Goal: Task Accomplishment & Management: Complete application form

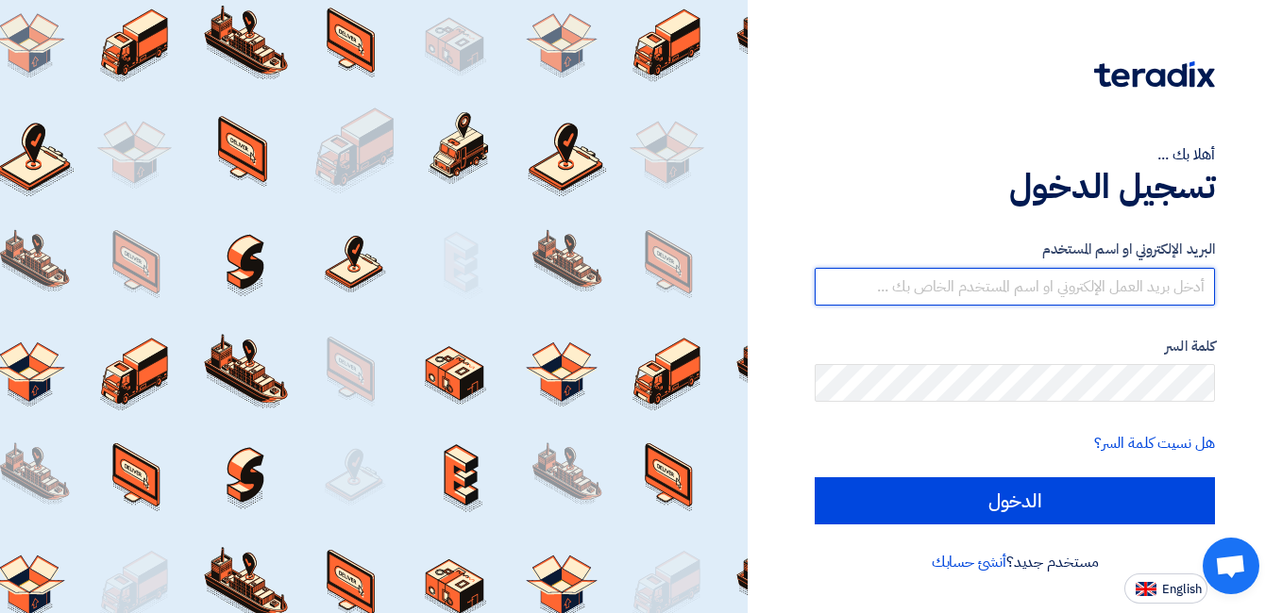
click at [1008, 285] on input "text" at bounding box center [1014, 287] width 400 height 38
type input "[EMAIL_ADDRESS][DOMAIN_NAME]"
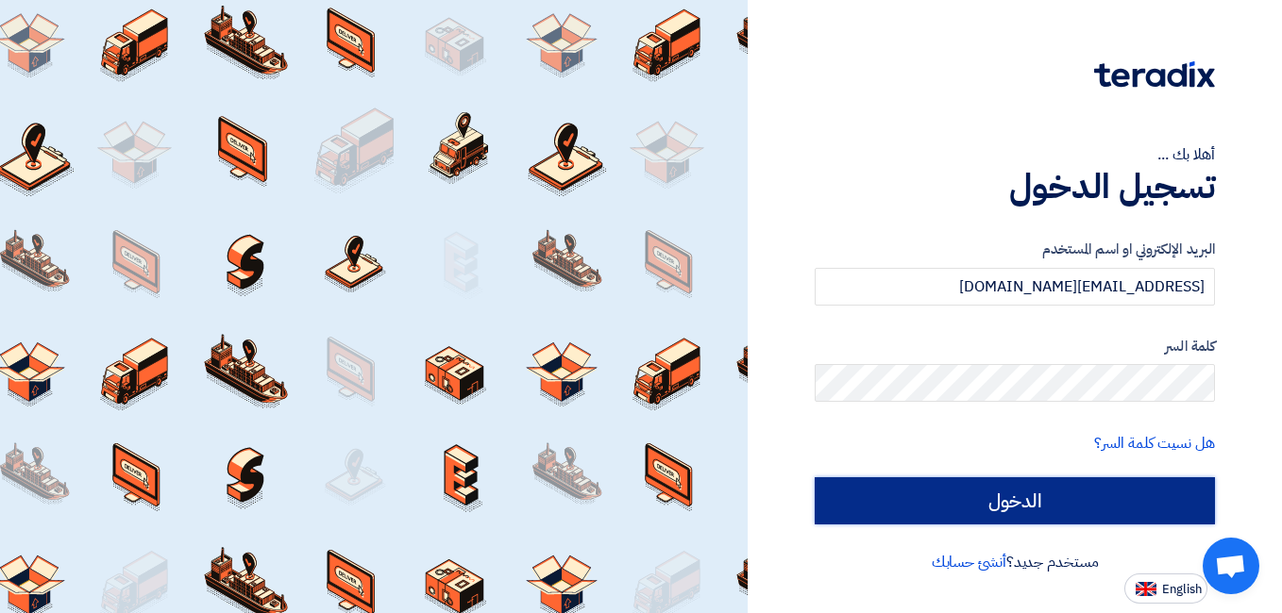
click at [1016, 497] on input "الدخول" at bounding box center [1014, 501] width 400 height 47
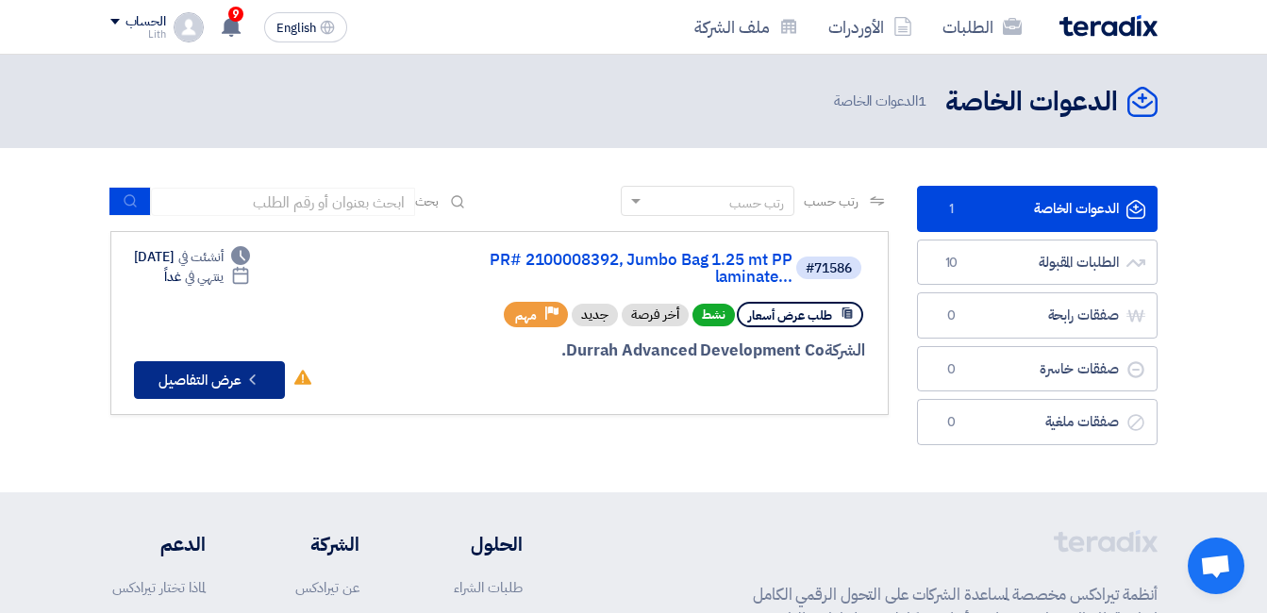
click at [226, 361] on button "Check details عرض التفاصيل" at bounding box center [209, 380] width 151 height 38
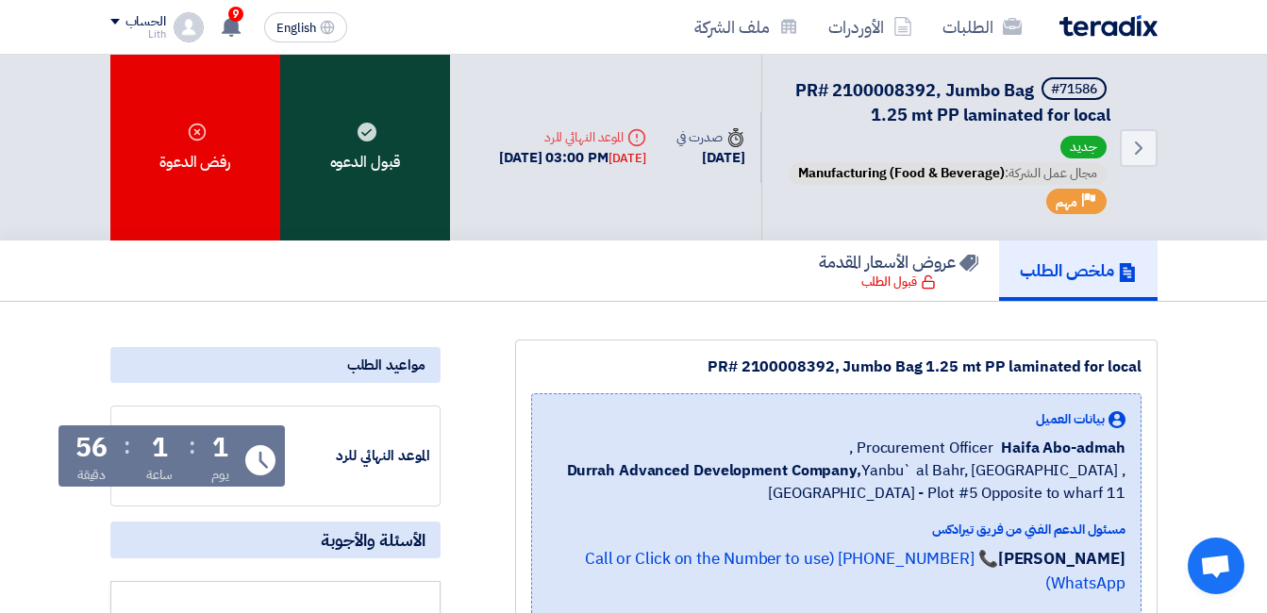
click at [378, 186] on div "قبول الدعوه" at bounding box center [365, 148] width 170 height 186
